Goal: Check status: Verify the current state of an ongoing process or item

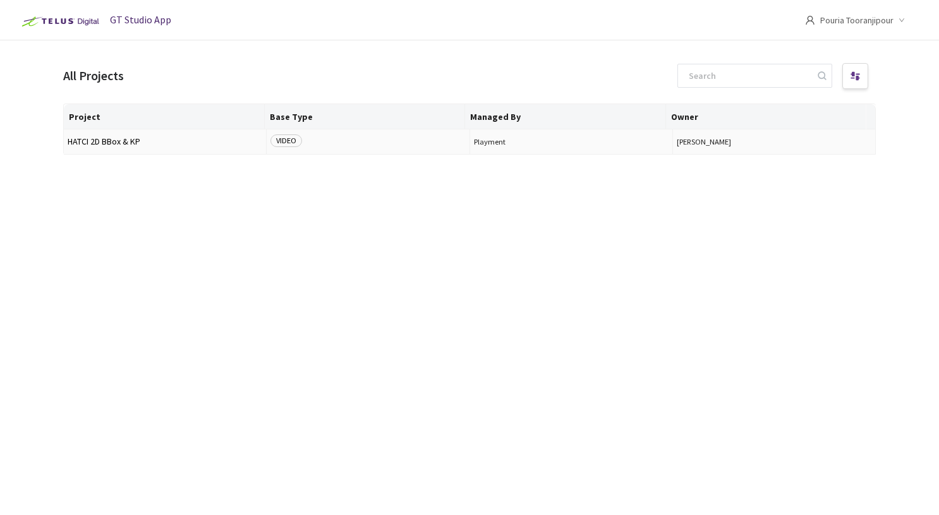
click at [105, 143] on span "HATCI 2D BBox & KP" at bounding box center [165, 141] width 195 height 9
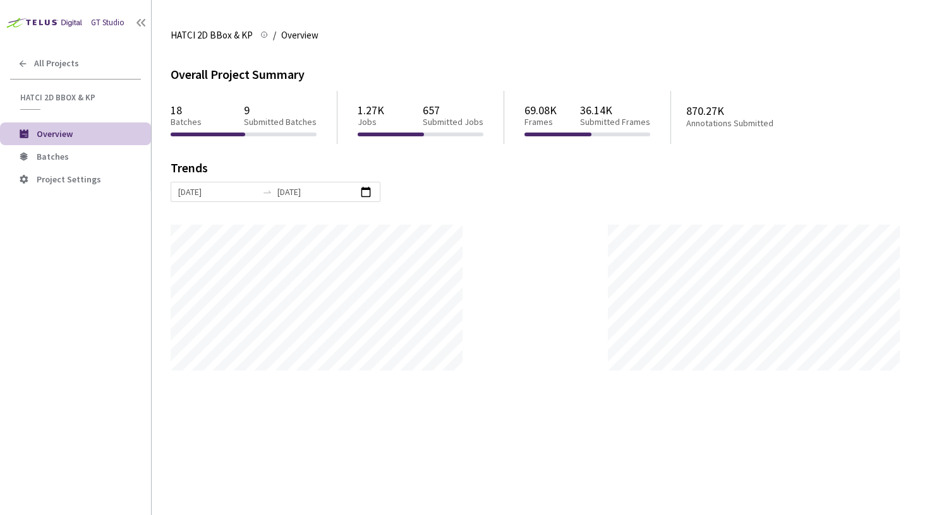
scroll to position [515, 939]
click at [64, 155] on span "Batches" at bounding box center [53, 156] width 32 height 11
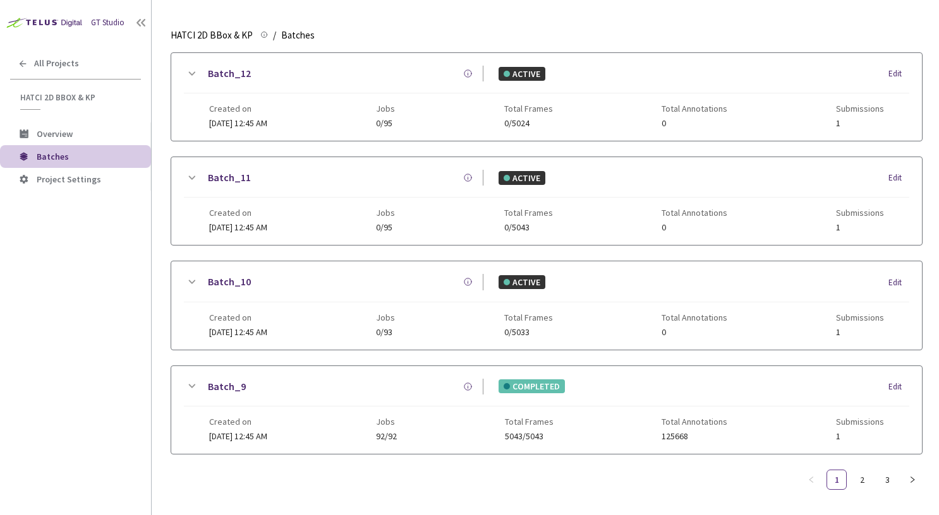
scroll to position [464, 0]
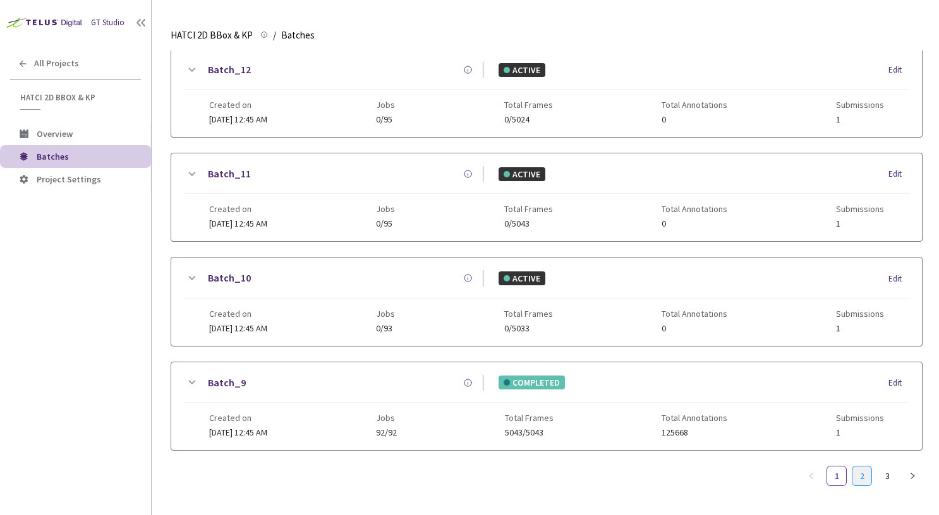
click at [865, 467] on link "2" at bounding box center [861, 476] width 19 height 19
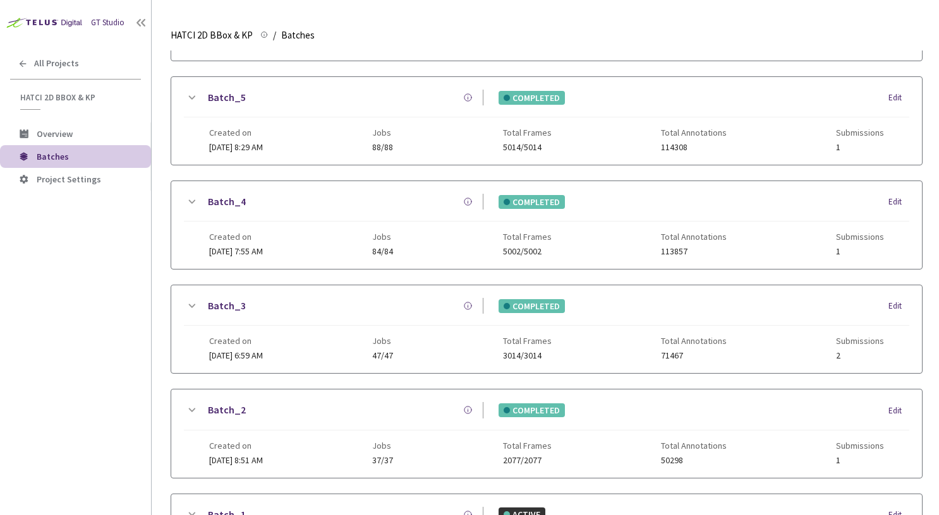
scroll to position [75, 0]
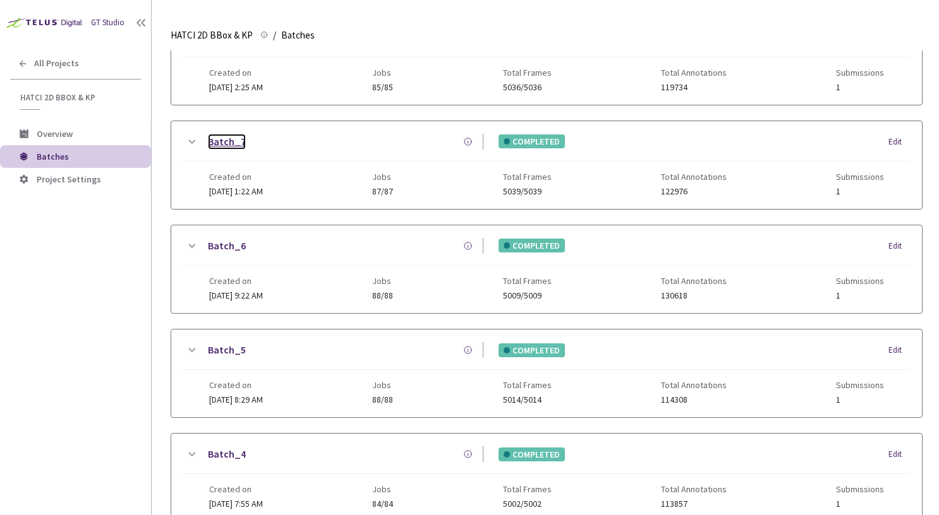
click at [214, 142] on link "Batch_7" at bounding box center [227, 142] width 38 height 16
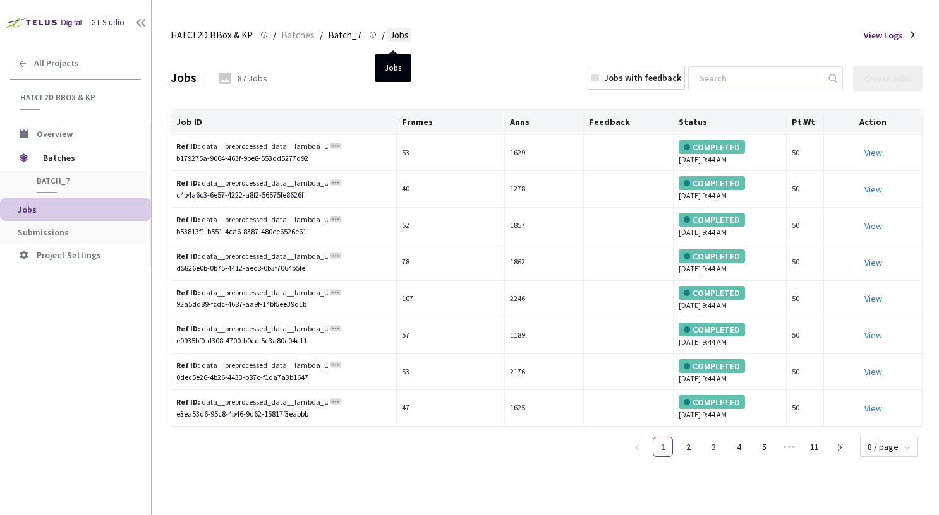
click at [392, 35] on span "Jobs" at bounding box center [399, 35] width 19 height 15
click at [395, 35] on span "Jobs" at bounding box center [399, 35] width 19 height 15
click at [337, 37] on span "Batch_7" at bounding box center [344, 35] width 33 height 15
click at [335, 37] on span "Batch_7" at bounding box center [344, 35] width 33 height 15
click at [332, 33] on span "Batch_7" at bounding box center [344, 35] width 33 height 15
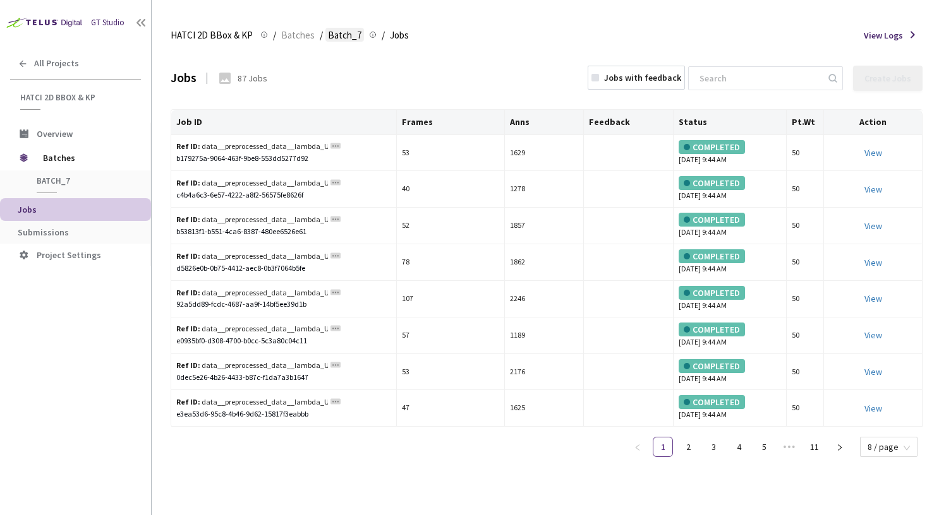
click at [333, 33] on span "Batch_7" at bounding box center [344, 35] width 33 height 15
click at [61, 182] on span "Batch_7" at bounding box center [83, 181] width 93 height 11
click at [58, 153] on span "Batches" at bounding box center [86, 157] width 87 height 25
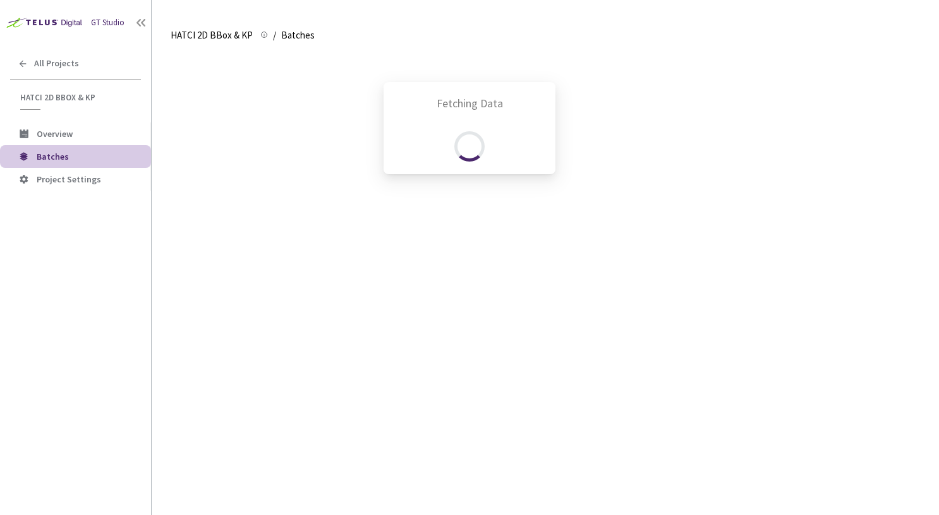
scroll to position [158, 0]
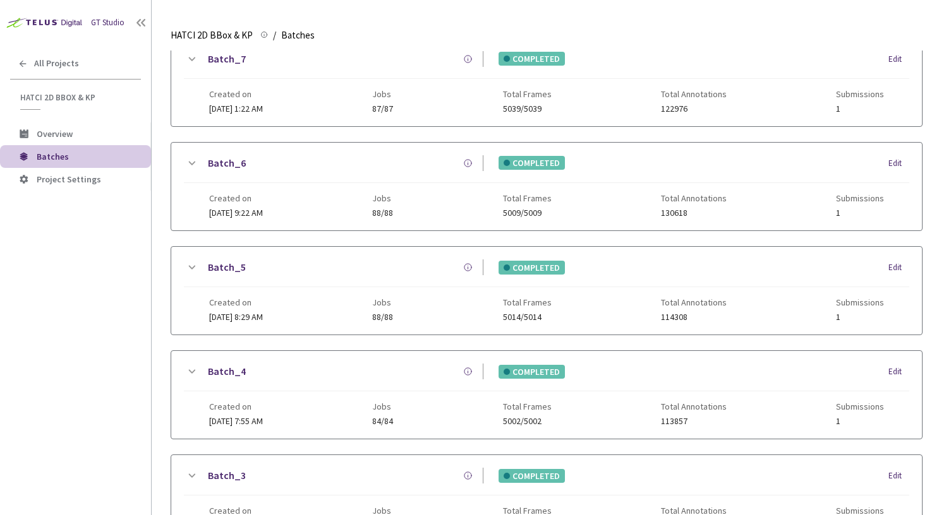
click at [191, 59] on icon at bounding box center [191, 59] width 15 height 15
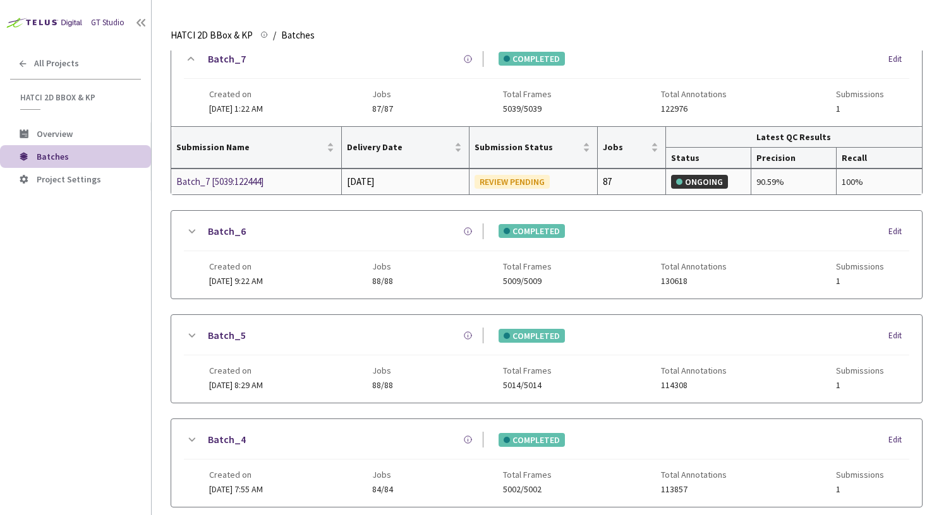
click at [516, 182] on div "REVIEW PENDING" at bounding box center [511, 182] width 75 height 14
click at [701, 179] on div "ONGOING" at bounding box center [699, 182] width 57 height 14
click at [853, 184] on div "100%" at bounding box center [878, 182] width 75 height 14
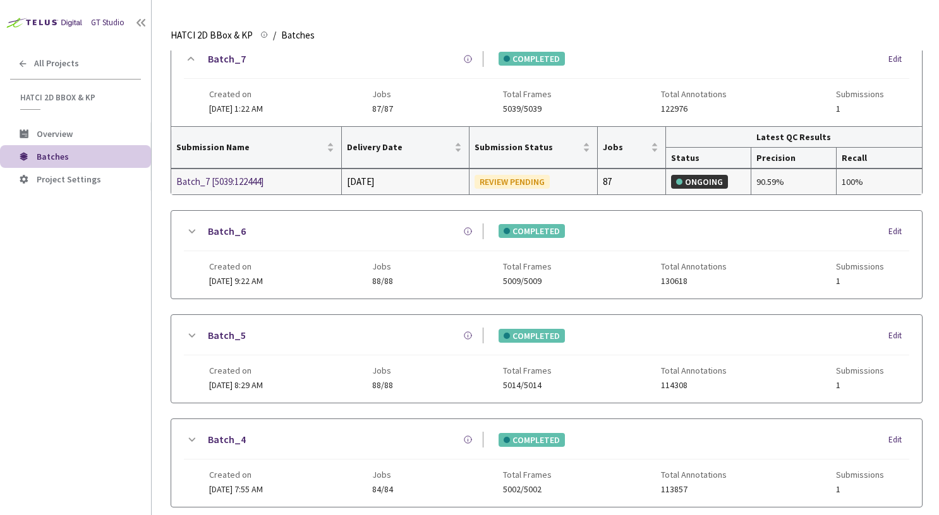
click at [664, 184] on td "87" at bounding box center [632, 181] width 68 height 25
click at [616, 186] on div "87" at bounding box center [631, 181] width 57 height 15
click at [241, 174] on div "Batch_7 [5039:122444]" at bounding box center [243, 181] width 134 height 15
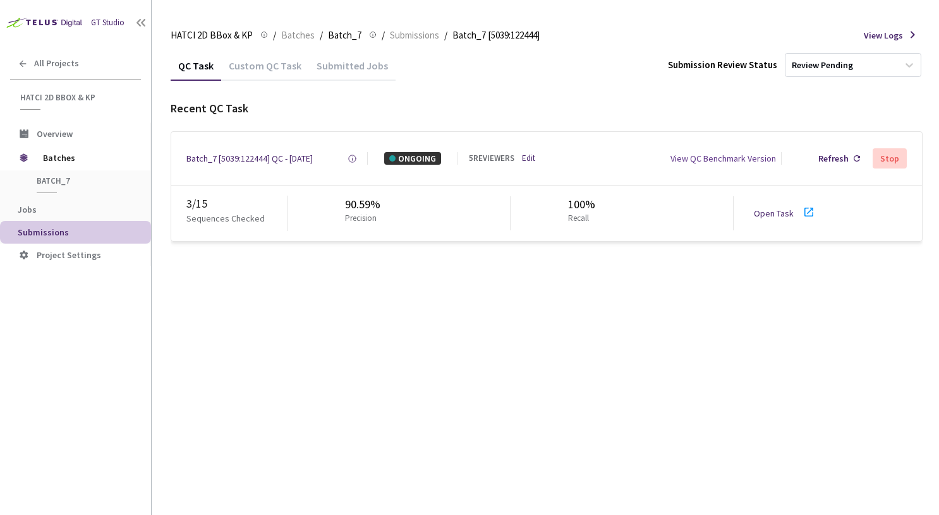
click at [776, 211] on link "Open Task" at bounding box center [774, 213] width 40 height 11
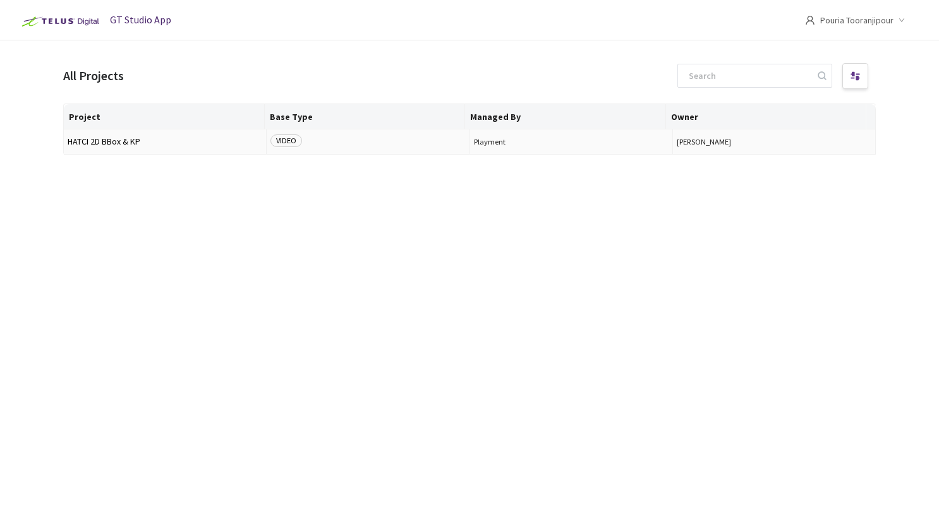
click at [111, 139] on span "HATCI 2D BBox & KP" at bounding box center [165, 141] width 195 height 9
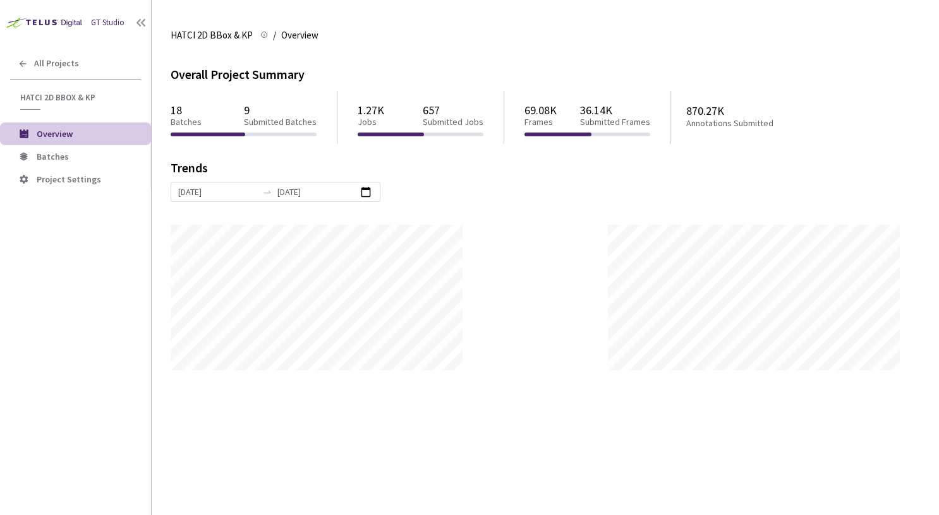
scroll to position [515, 939]
